Goal: Navigation & Orientation: Find specific page/section

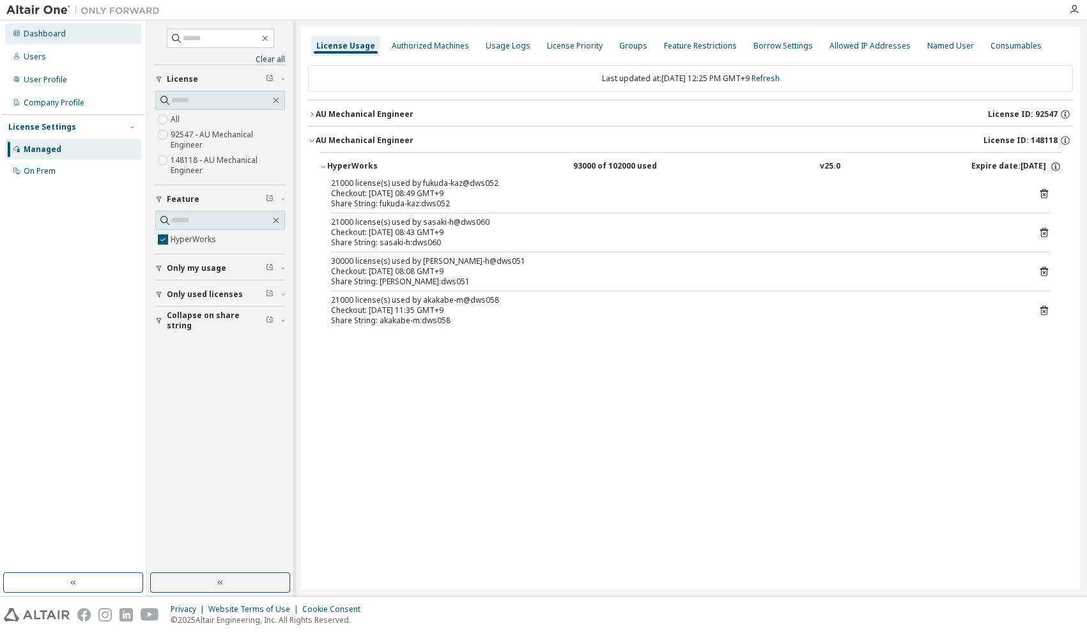
click at [47, 36] on div "Dashboard" at bounding box center [45, 34] width 42 height 10
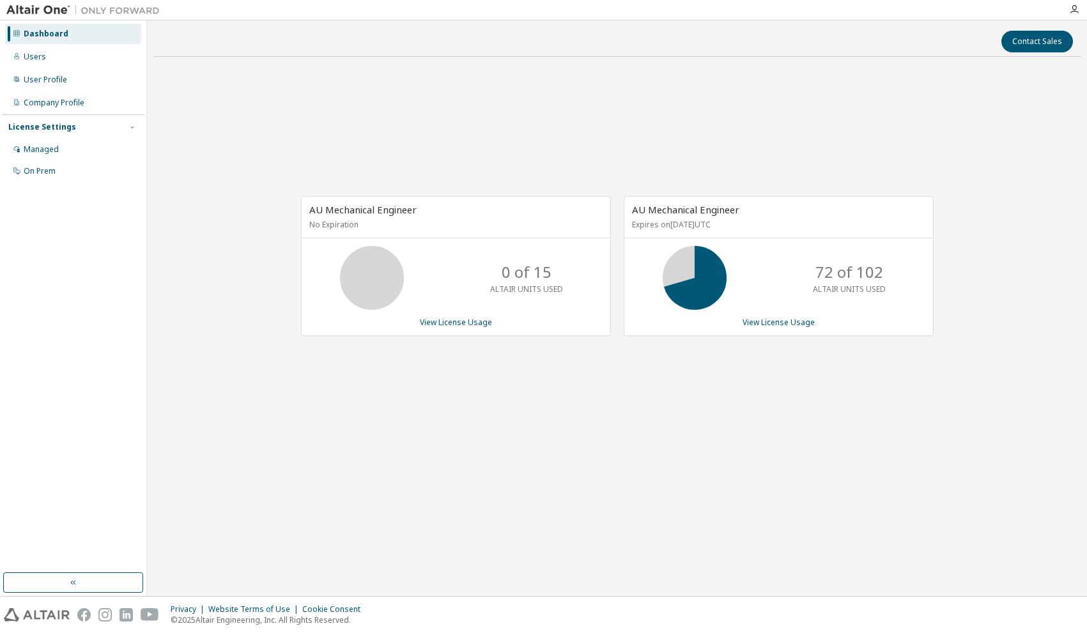
click at [827, 410] on div "AU Mechanical Engineer No Expiration 0 of 15 ALTAIR UNITS USED View License Usa…" at bounding box center [616, 272] width 927 height 411
click at [911, 471] on div "AU Mechanical Engineer No Expiration 0 of 15 ALTAIR UNITS USED View License Usa…" at bounding box center [616, 272] width 927 height 411
click at [766, 360] on div "AU Mechanical Engineer No Expiration 0 of 15 ALTAIR UNITS USED View License Usa…" at bounding box center [616, 272] width 927 height 411
